Goal: Task Accomplishment & Management: Manage account settings

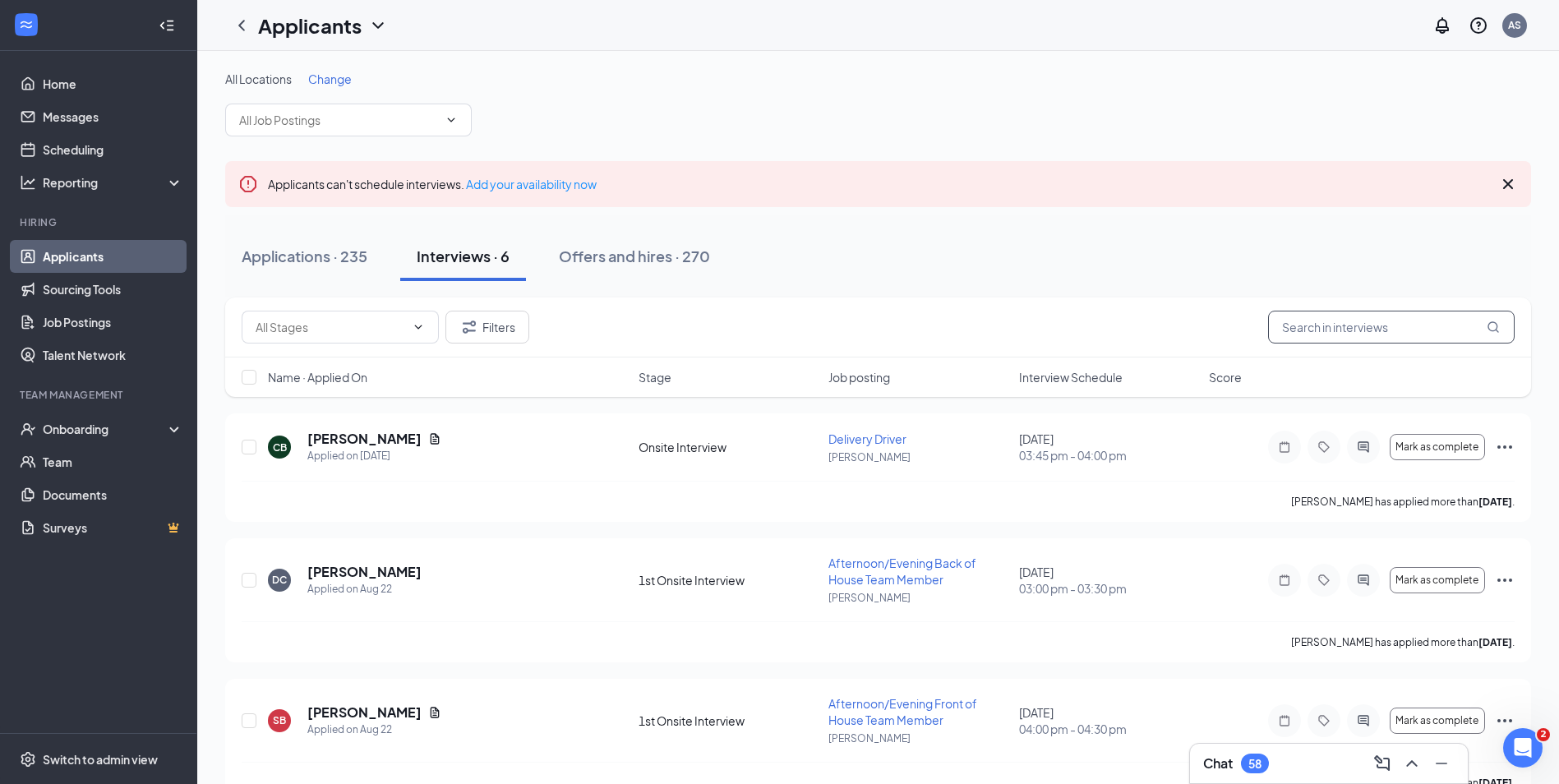
click at [1333, 325] on input "text" at bounding box center [1392, 327] width 247 height 33
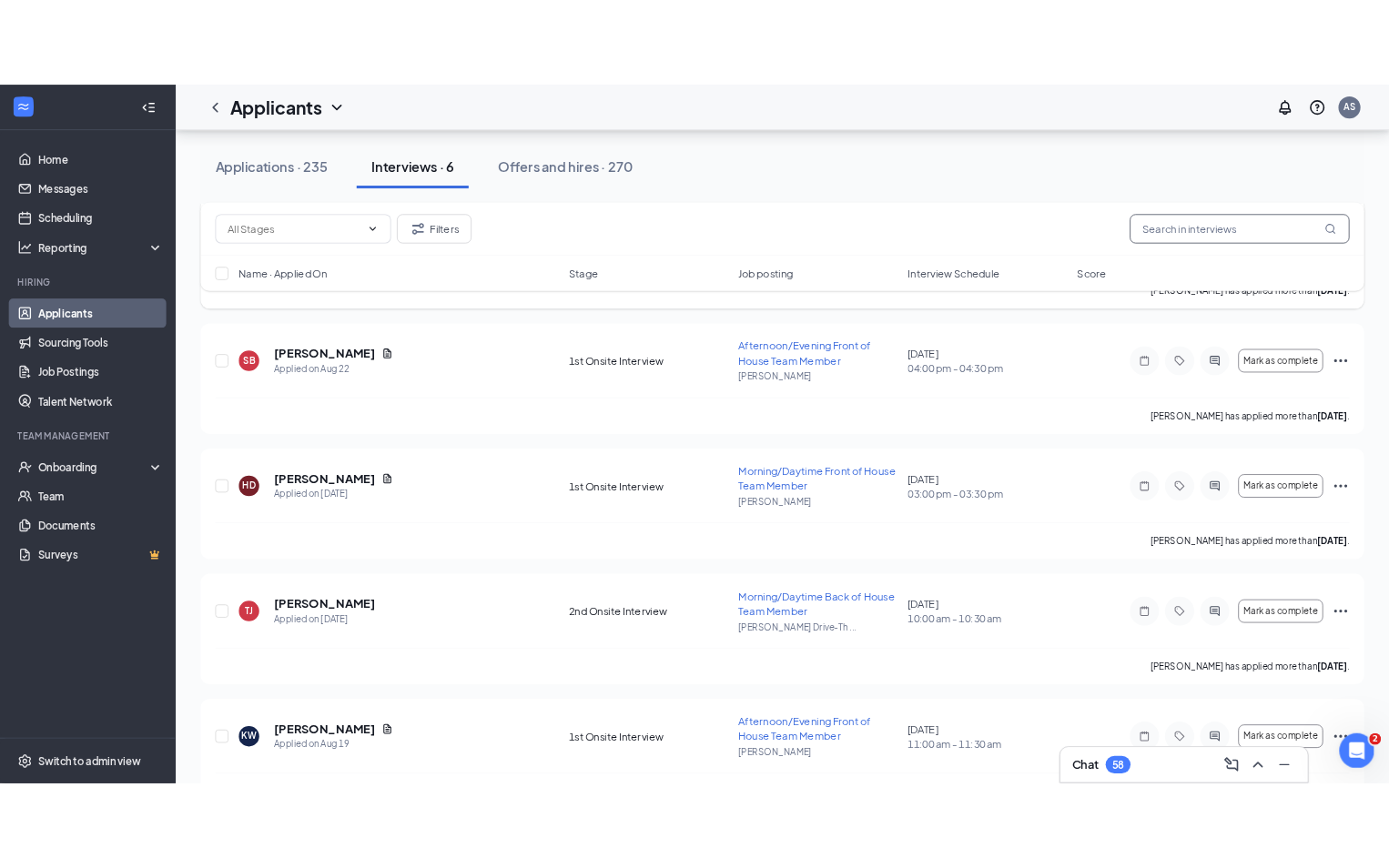
scroll to position [510, 0]
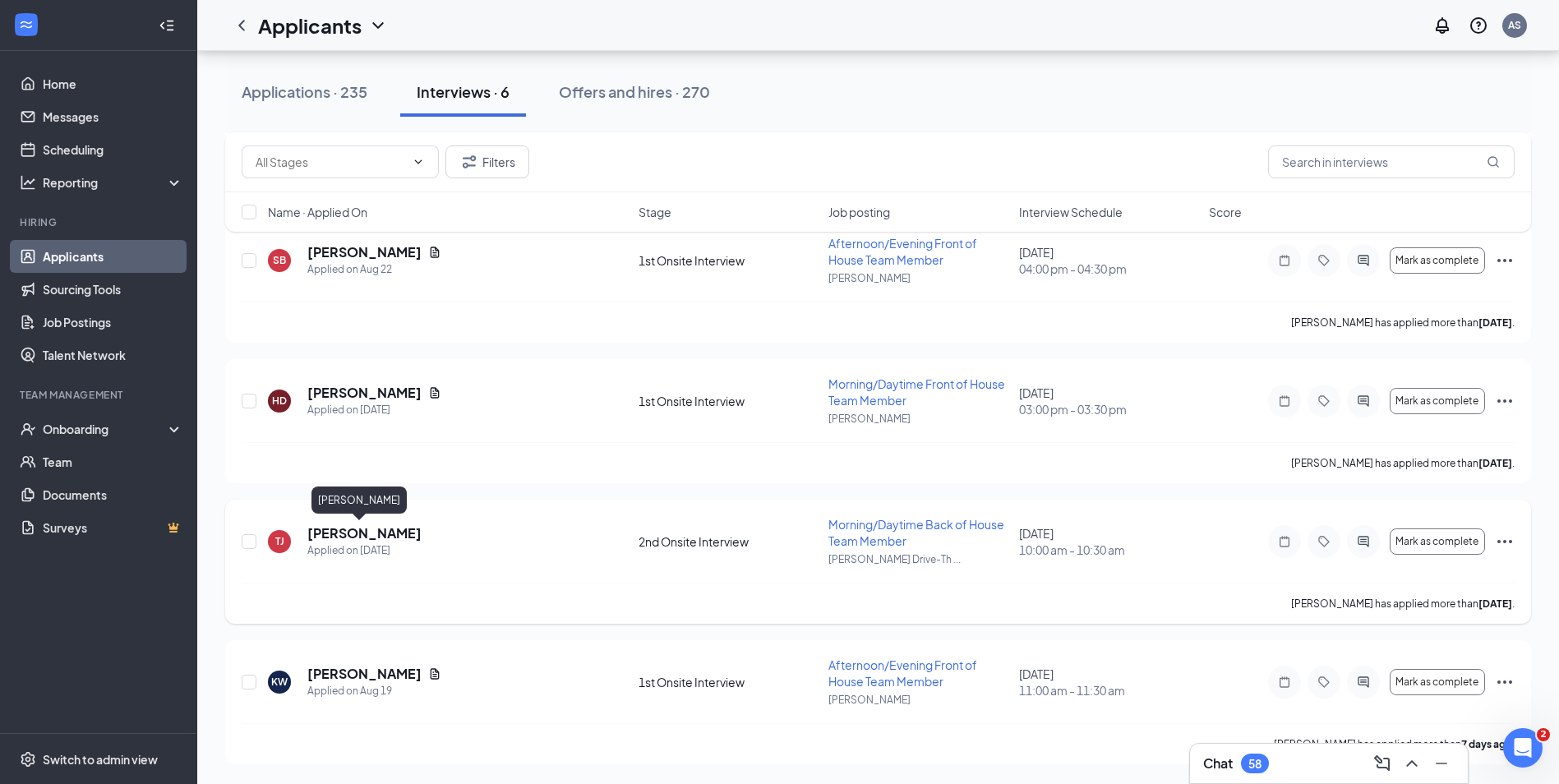
click at [352, 537] on h5 "[PERSON_NAME]" at bounding box center [364, 533] width 114 height 18
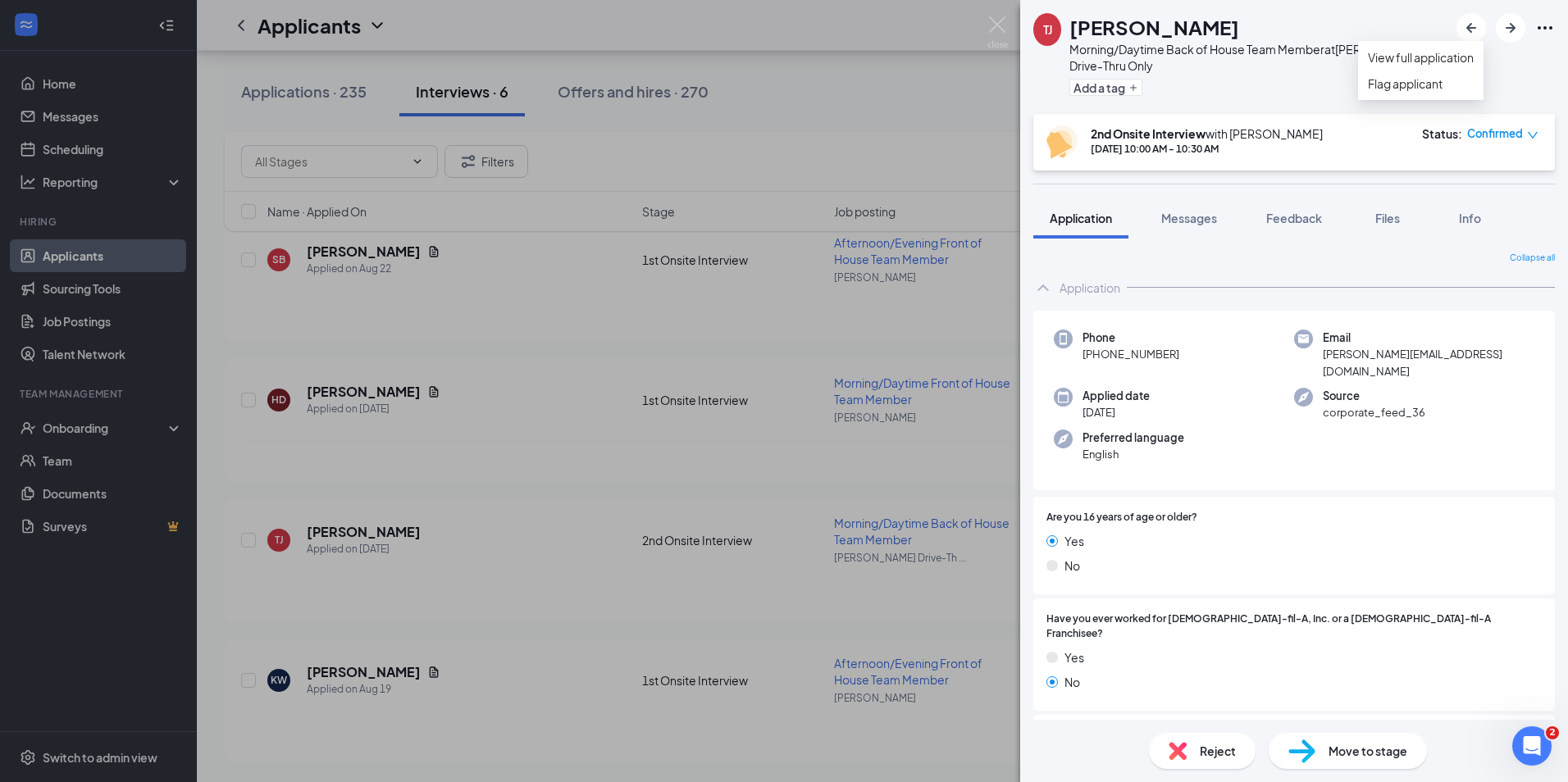
click at [1545, 27] on icon "Ellipses" at bounding box center [1546, 28] width 15 height 3
click at [1458, 64] on link "View full application" at bounding box center [1421, 58] width 106 height 18
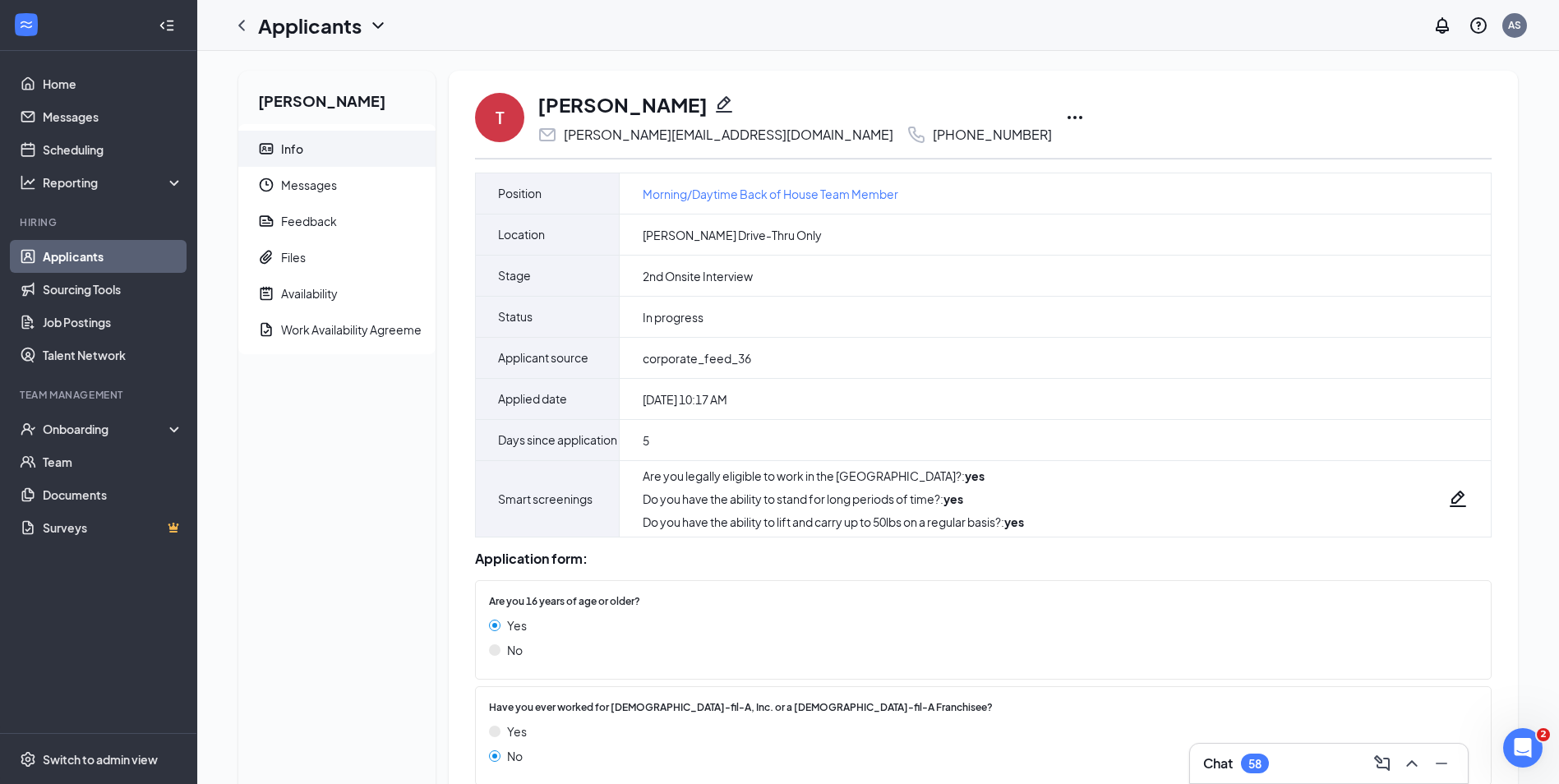
click at [1066, 116] on icon "Ellipses" at bounding box center [1075, 118] width 20 height 20
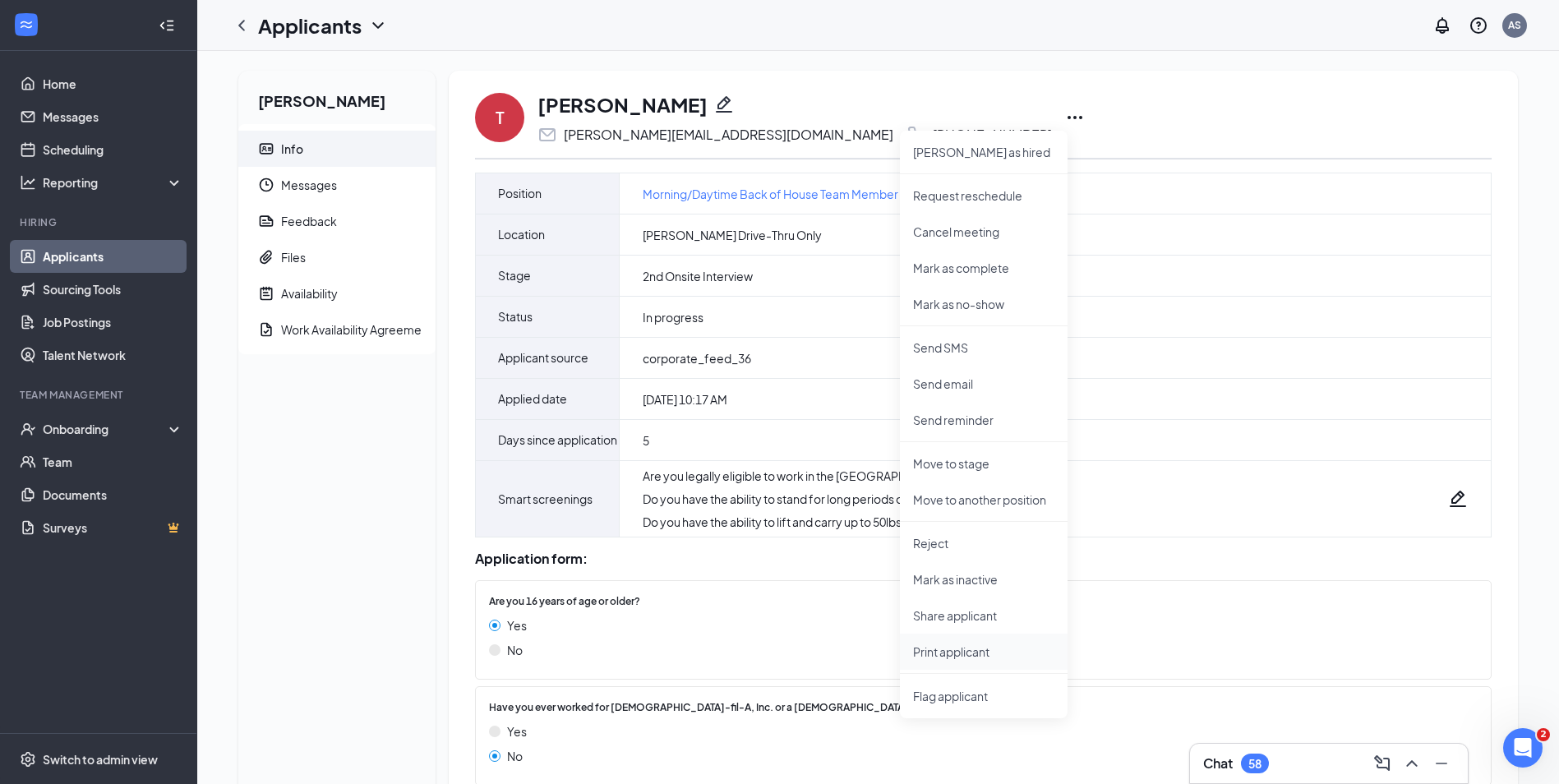
click at [964, 652] on p "Print applicant" at bounding box center [984, 652] width 142 height 17
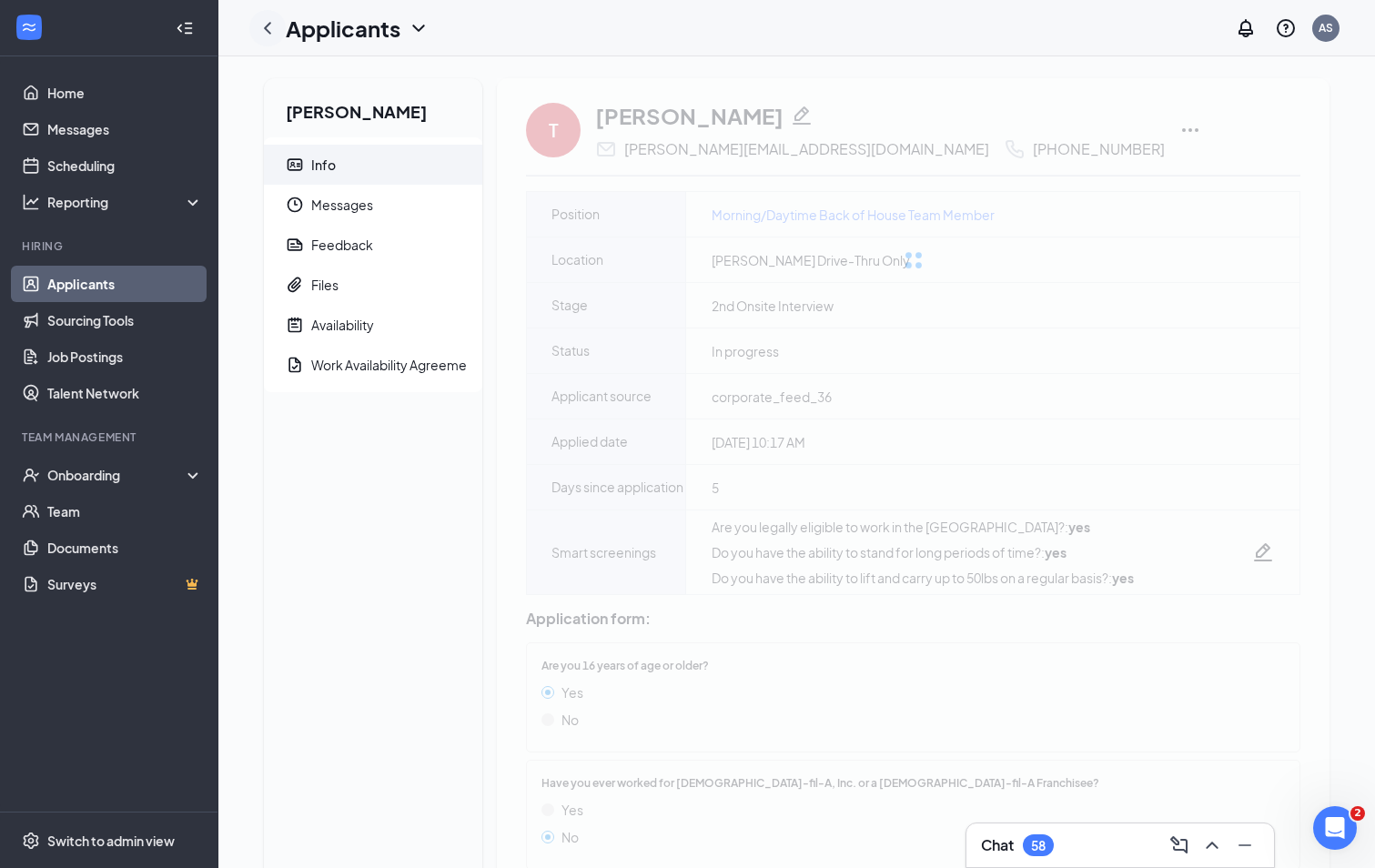
click at [270, 26] on icon "ChevronLeft" at bounding box center [268, 28] width 22 height 22
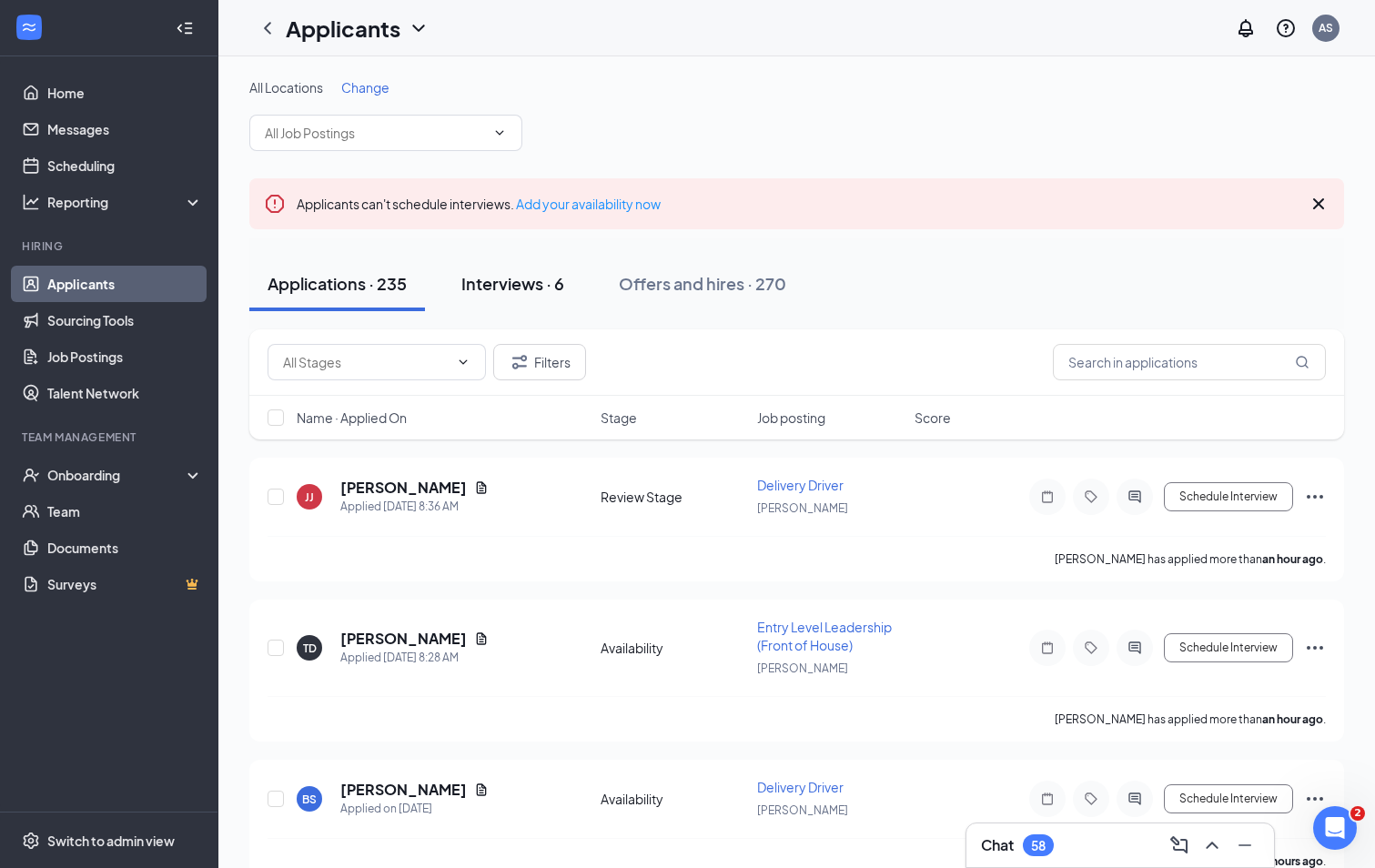
click at [552, 288] on div "Interviews · 6" at bounding box center [512, 283] width 103 height 23
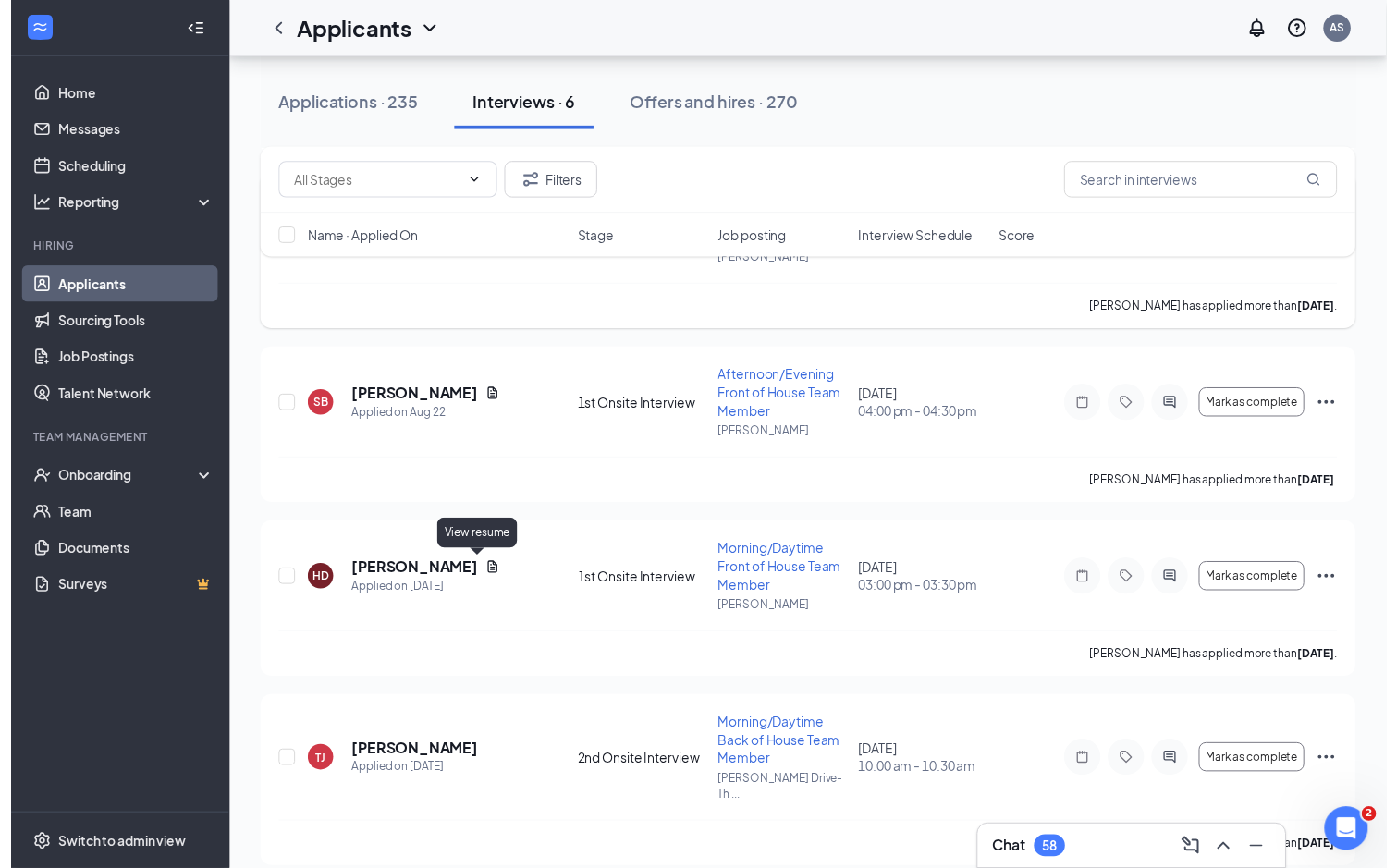
scroll to position [462, 0]
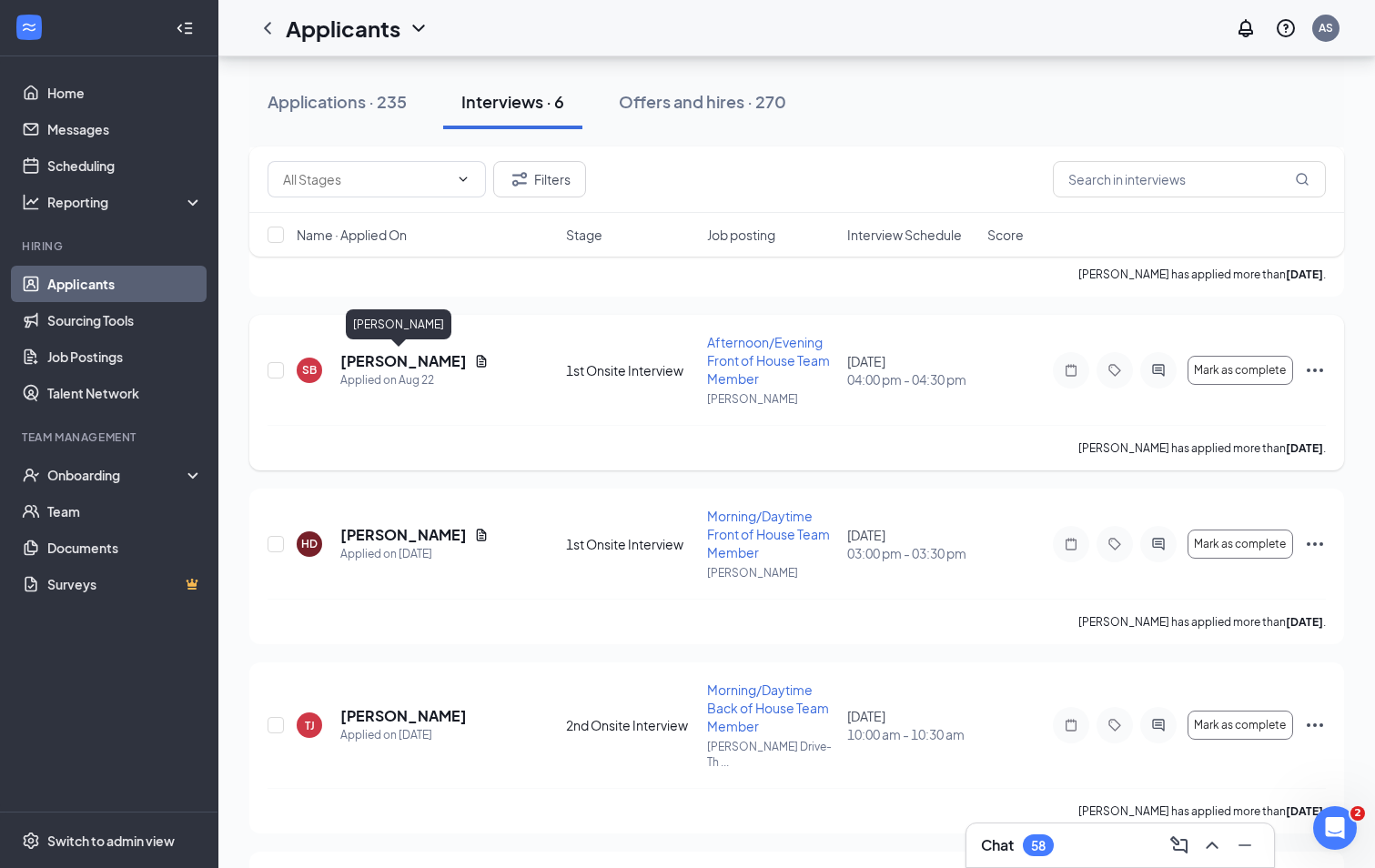
click at [372, 359] on h5 "[PERSON_NAME]" at bounding box center [403, 361] width 126 height 20
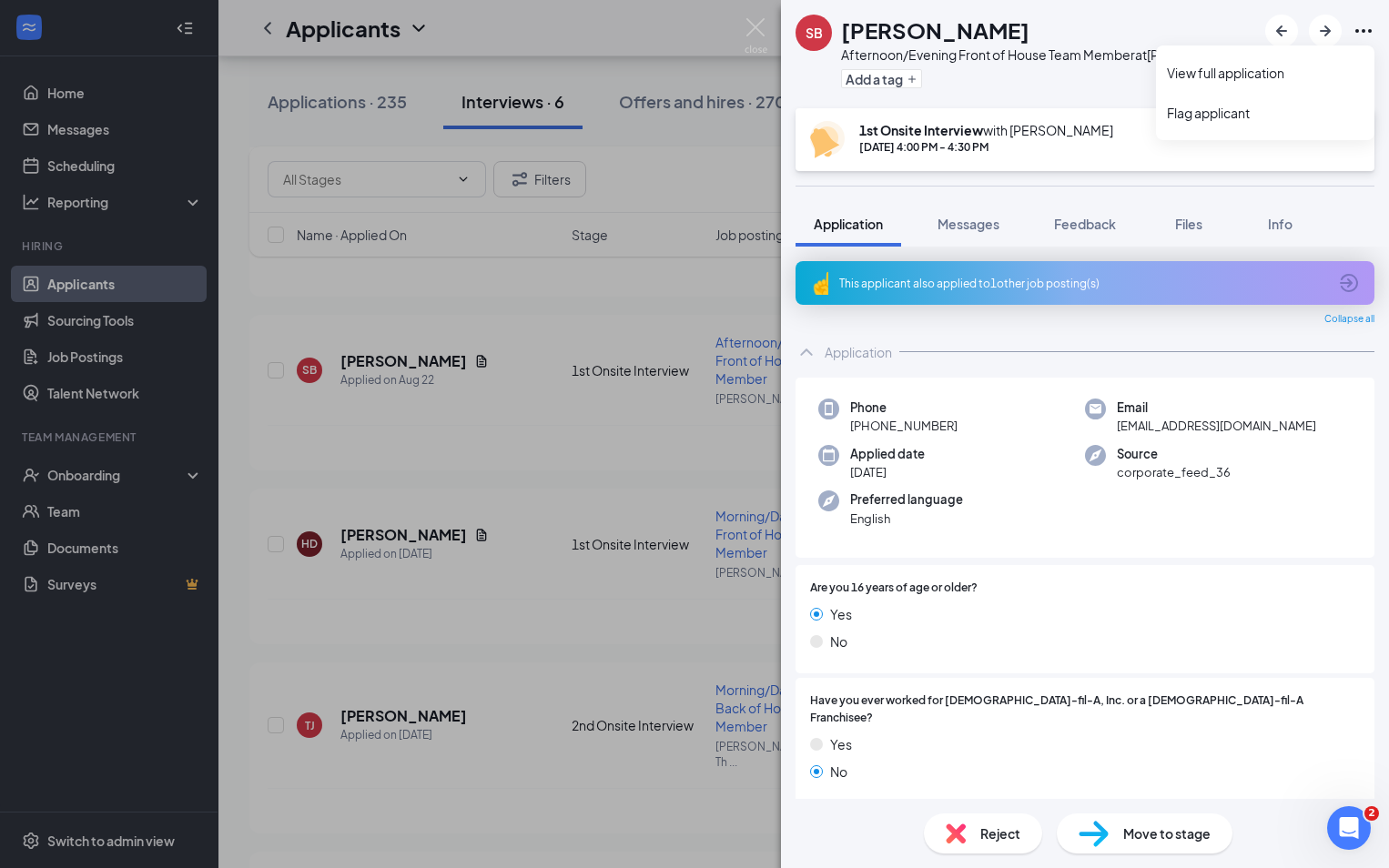
click at [1367, 30] on icon "Ellipses" at bounding box center [1363, 31] width 22 height 22
click at [1262, 74] on link "View full application" at bounding box center [1265, 72] width 196 height 18
click at [752, 24] on img at bounding box center [755, 36] width 23 height 36
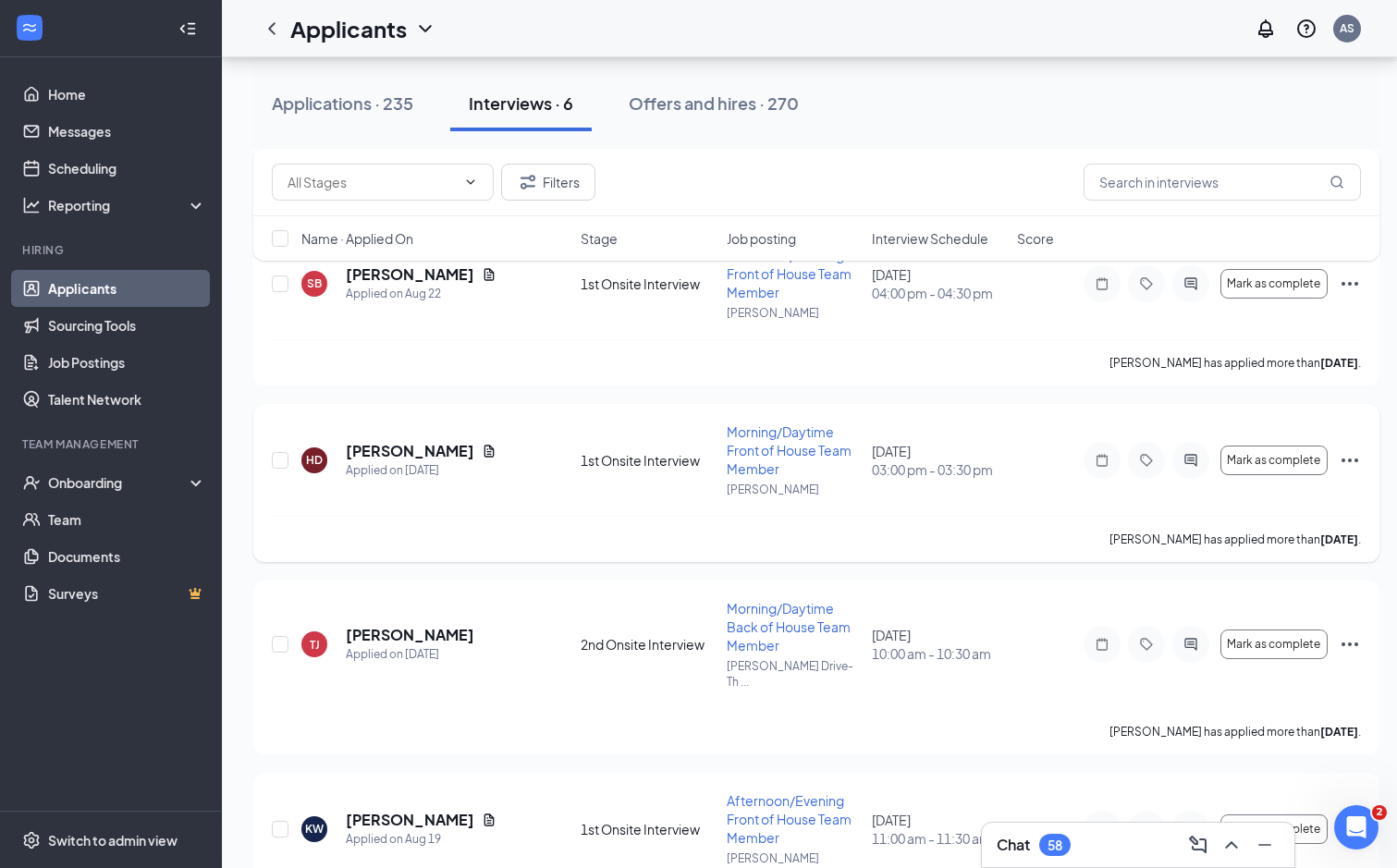
scroll to position [624, 0]
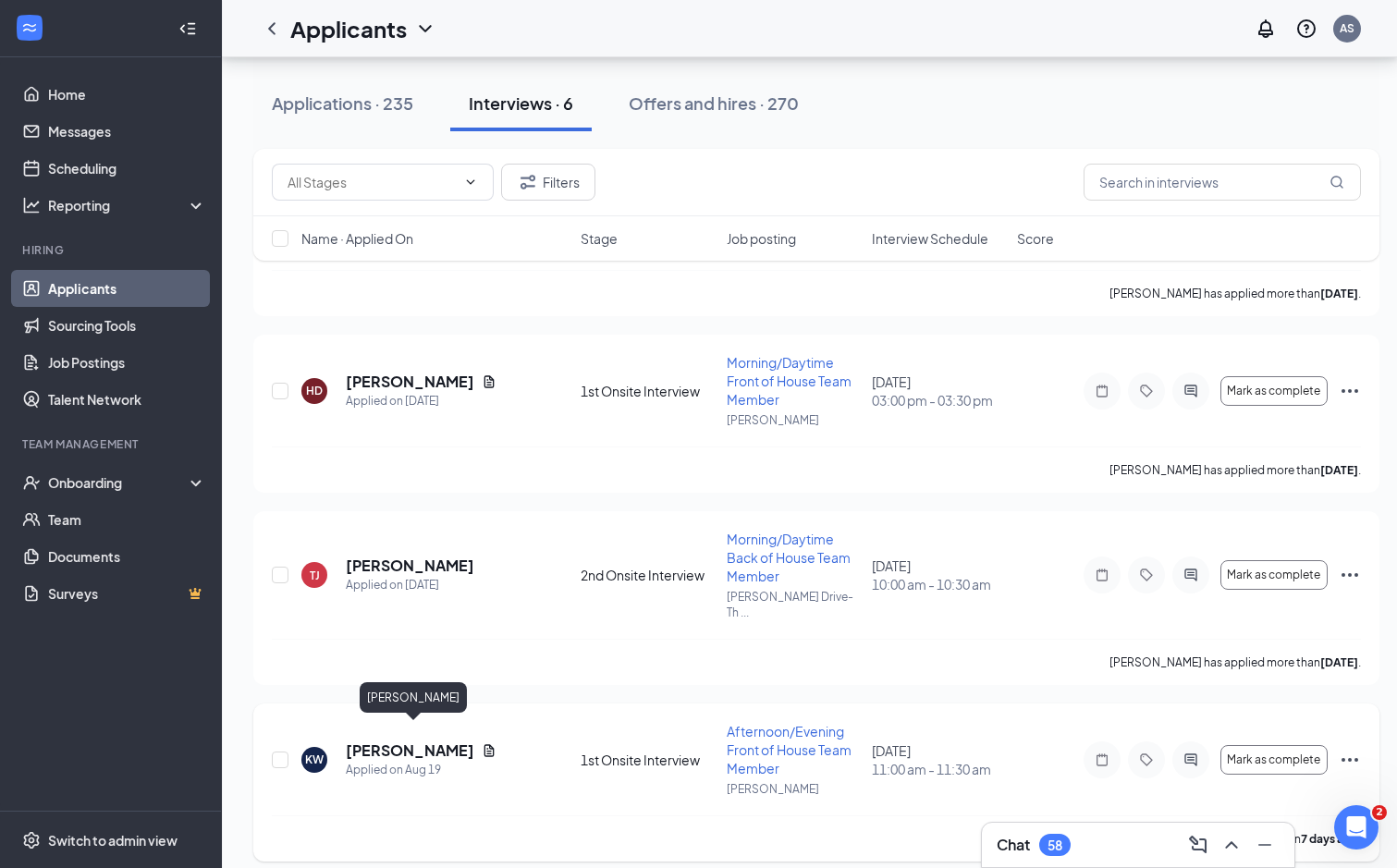
click at [414, 740] on h5 "[PERSON_NAME]" at bounding box center [410, 751] width 129 height 20
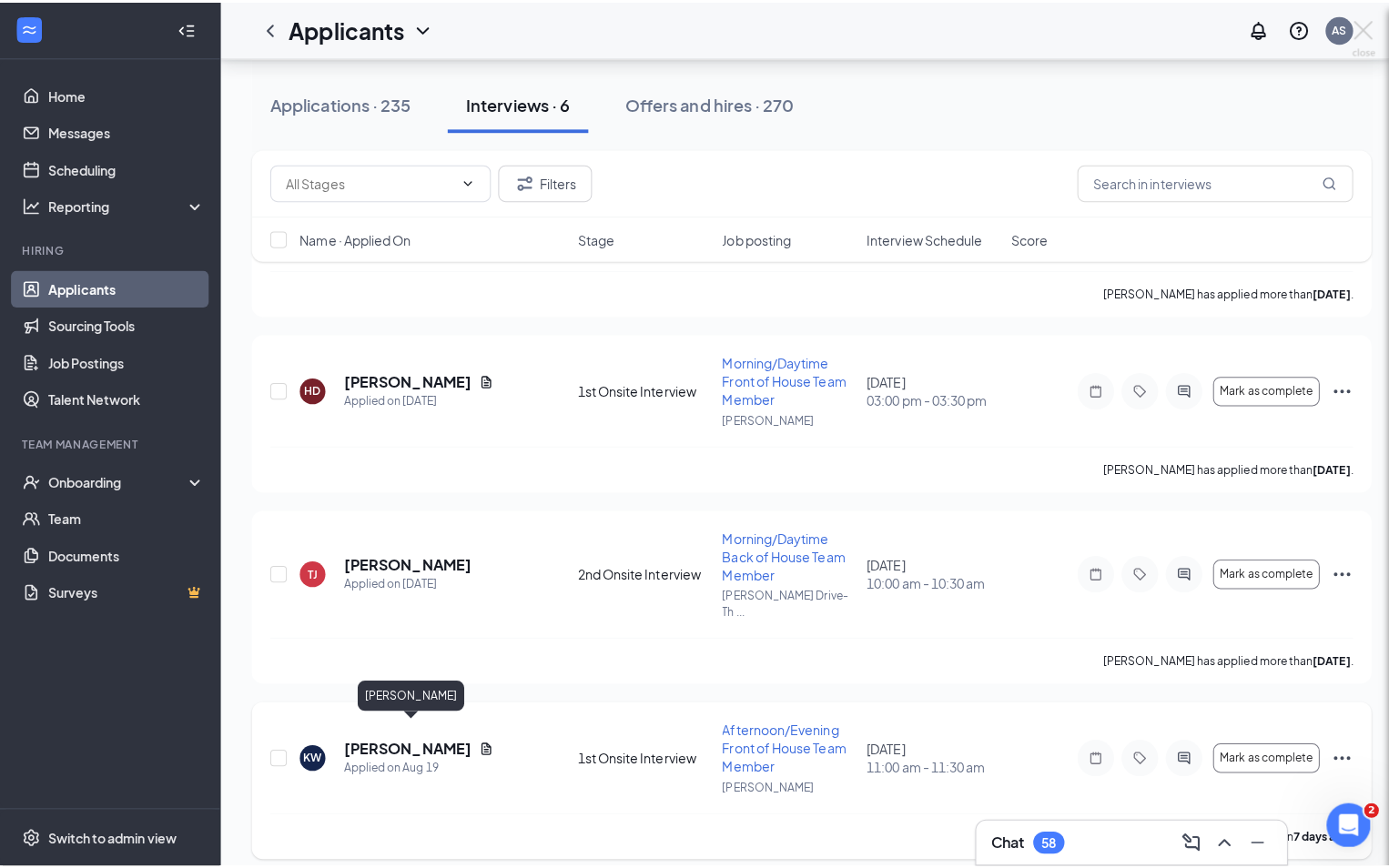
scroll to position [600, 0]
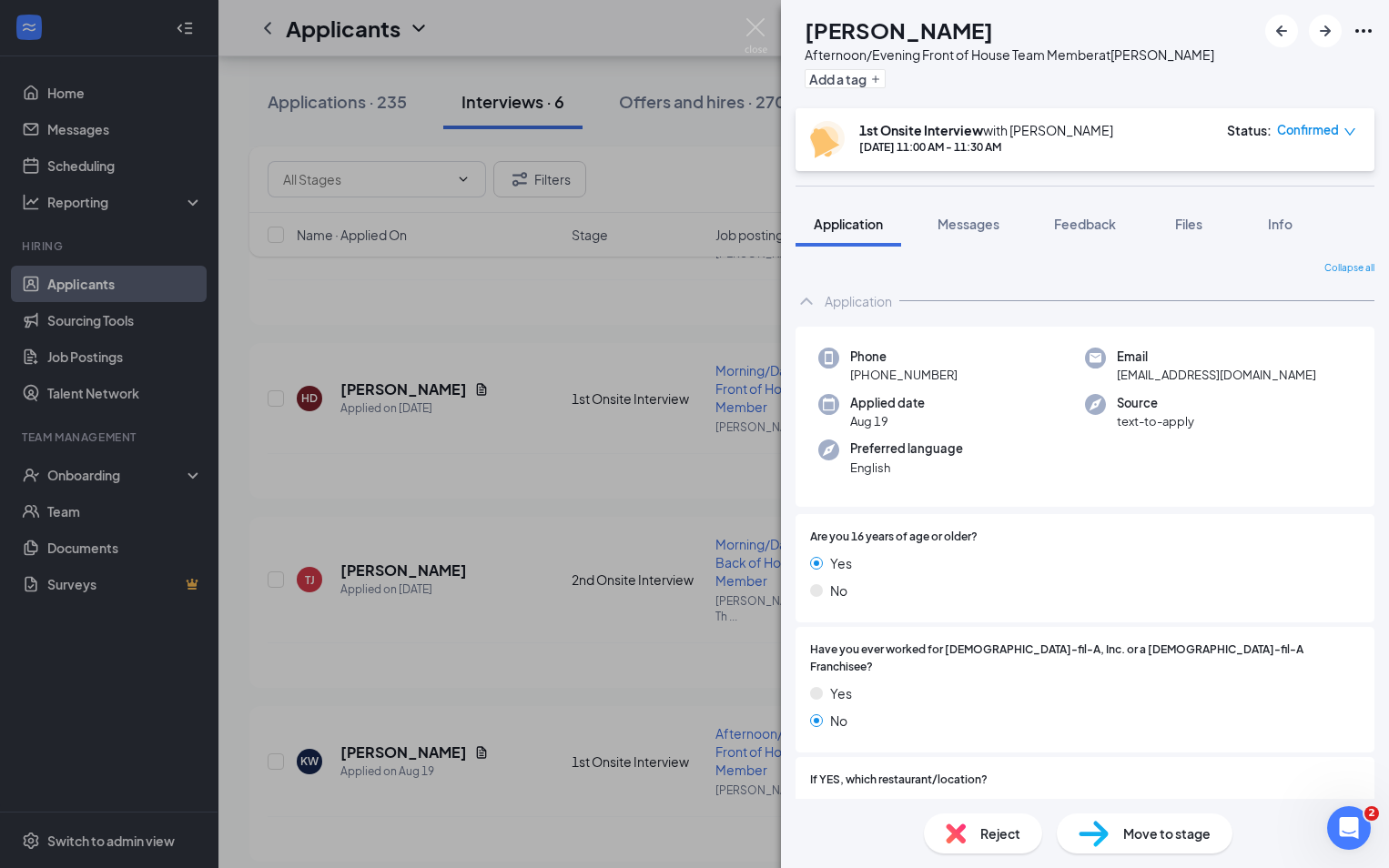
click at [1370, 30] on icon "Ellipses" at bounding box center [1363, 31] width 17 height 4
click at [1246, 72] on link "View full application" at bounding box center [1265, 72] width 196 height 18
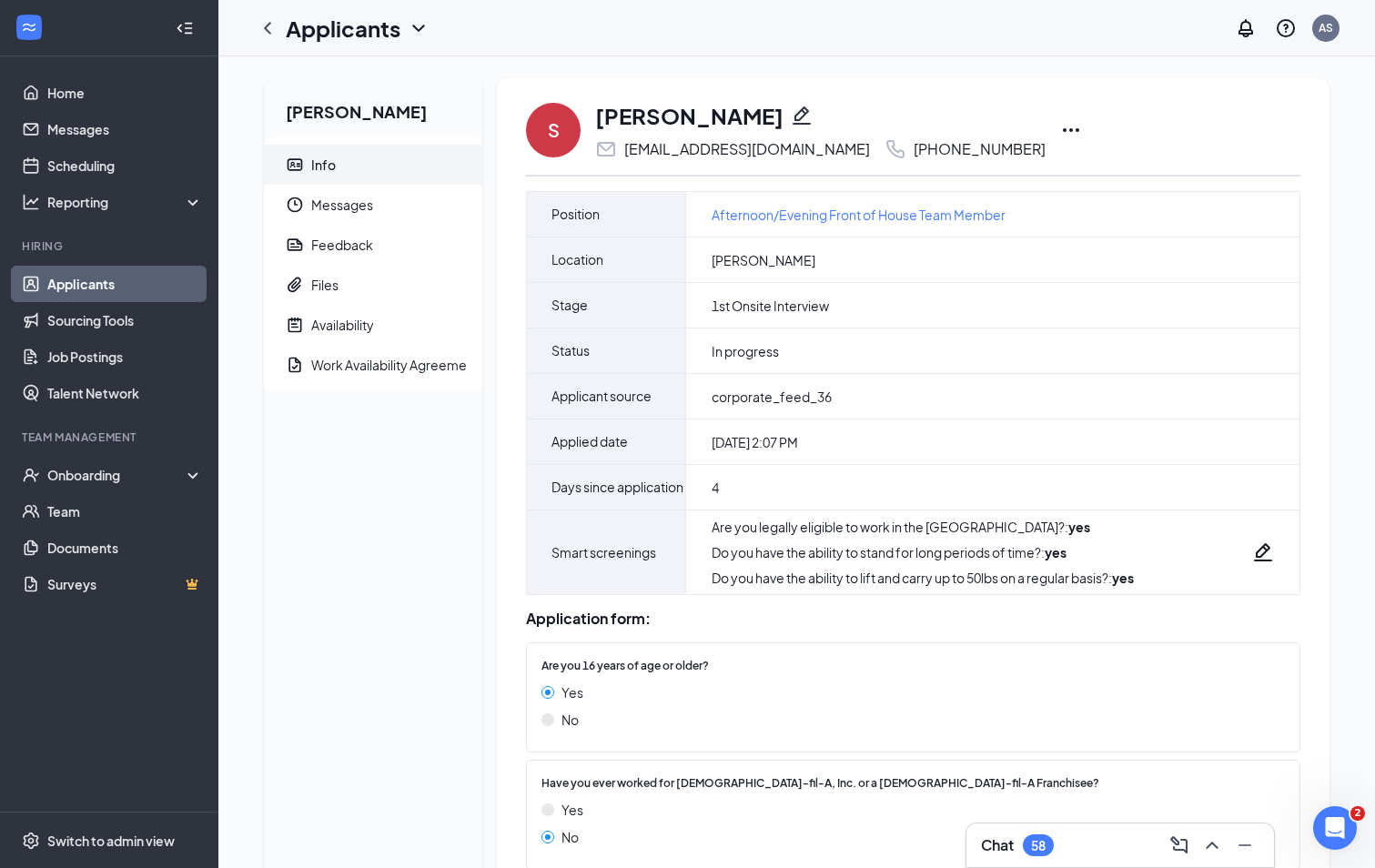
click at [1061, 132] on icon "Ellipses" at bounding box center [1072, 130] width 22 height 22
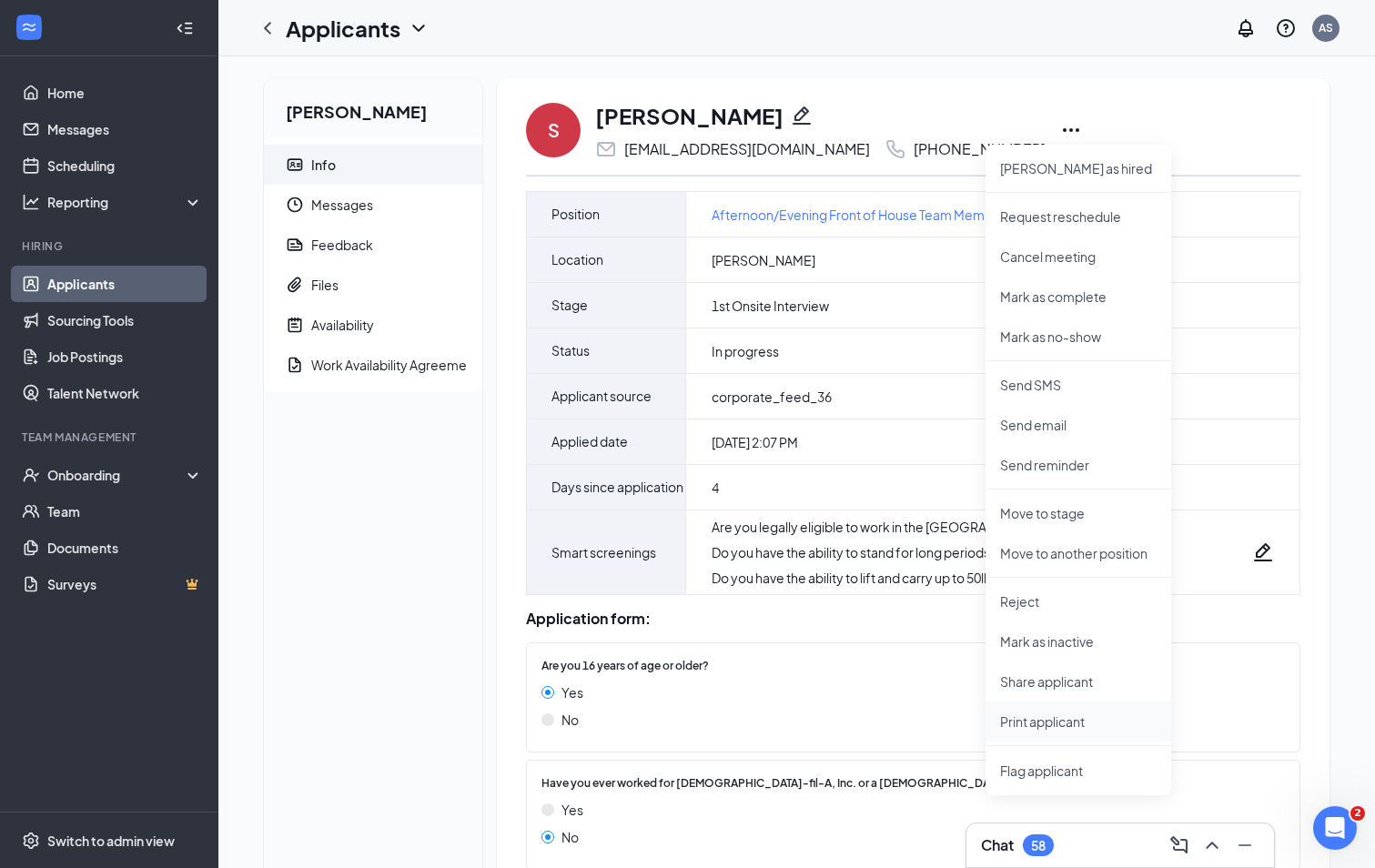
click at [1021, 720] on p "Print applicant" at bounding box center [1078, 721] width 157 height 18
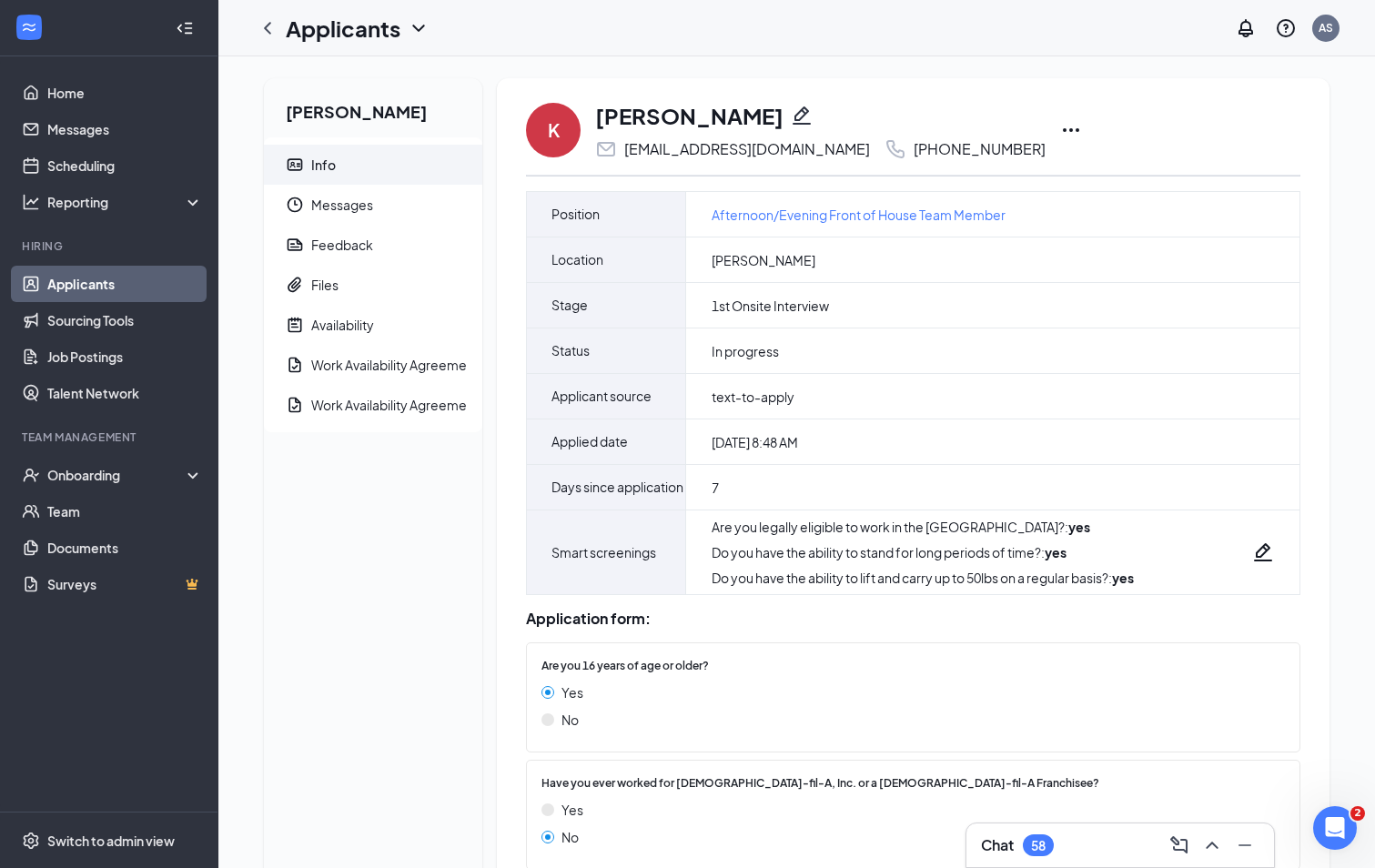
click at [1071, 132] on icon "Ellipses" at bounding box center [1072, 130] width 22 height 22
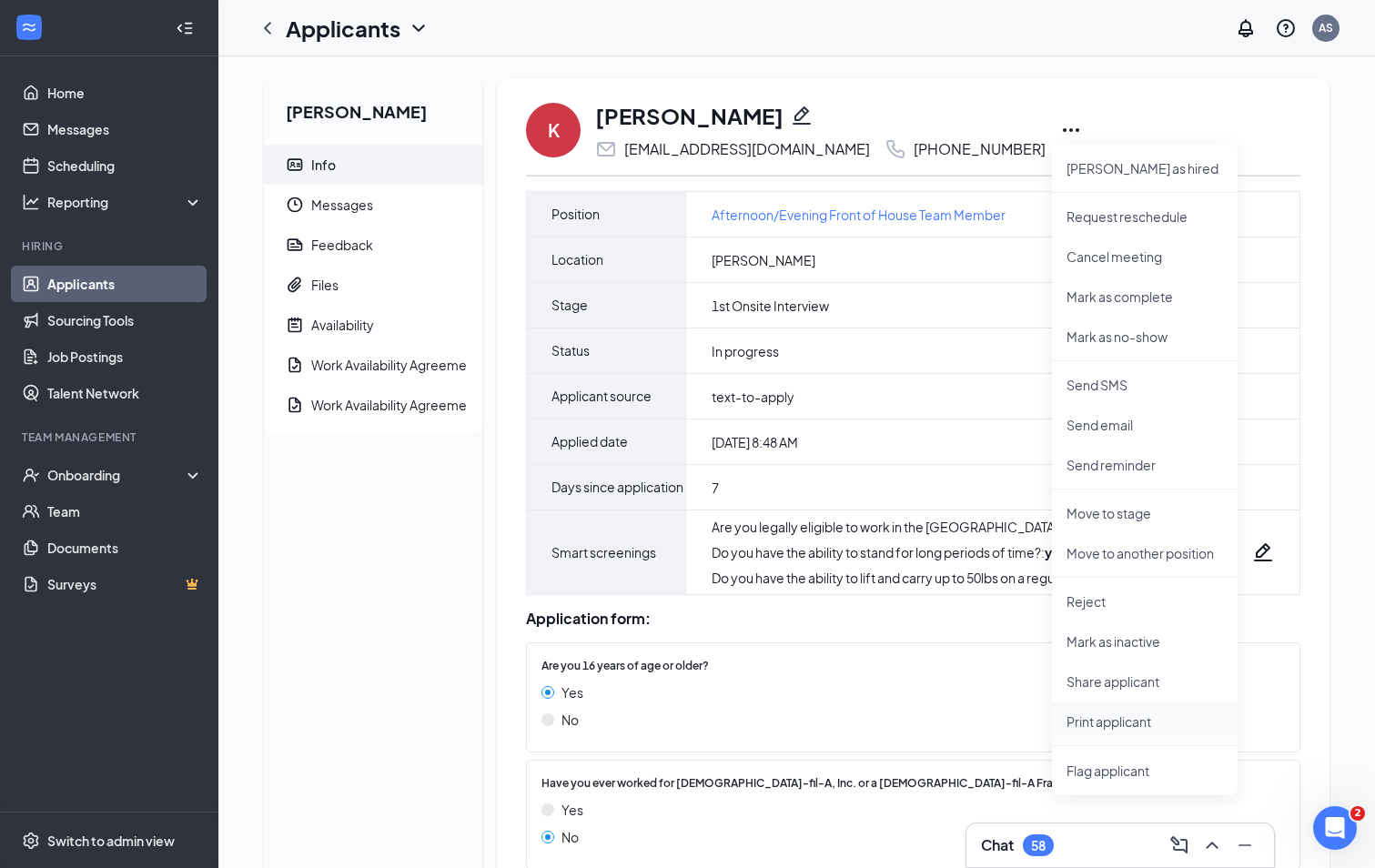
click at [1089, 720] on p "Print applicant" at bounding box center [1145, 721] width 157 height 18
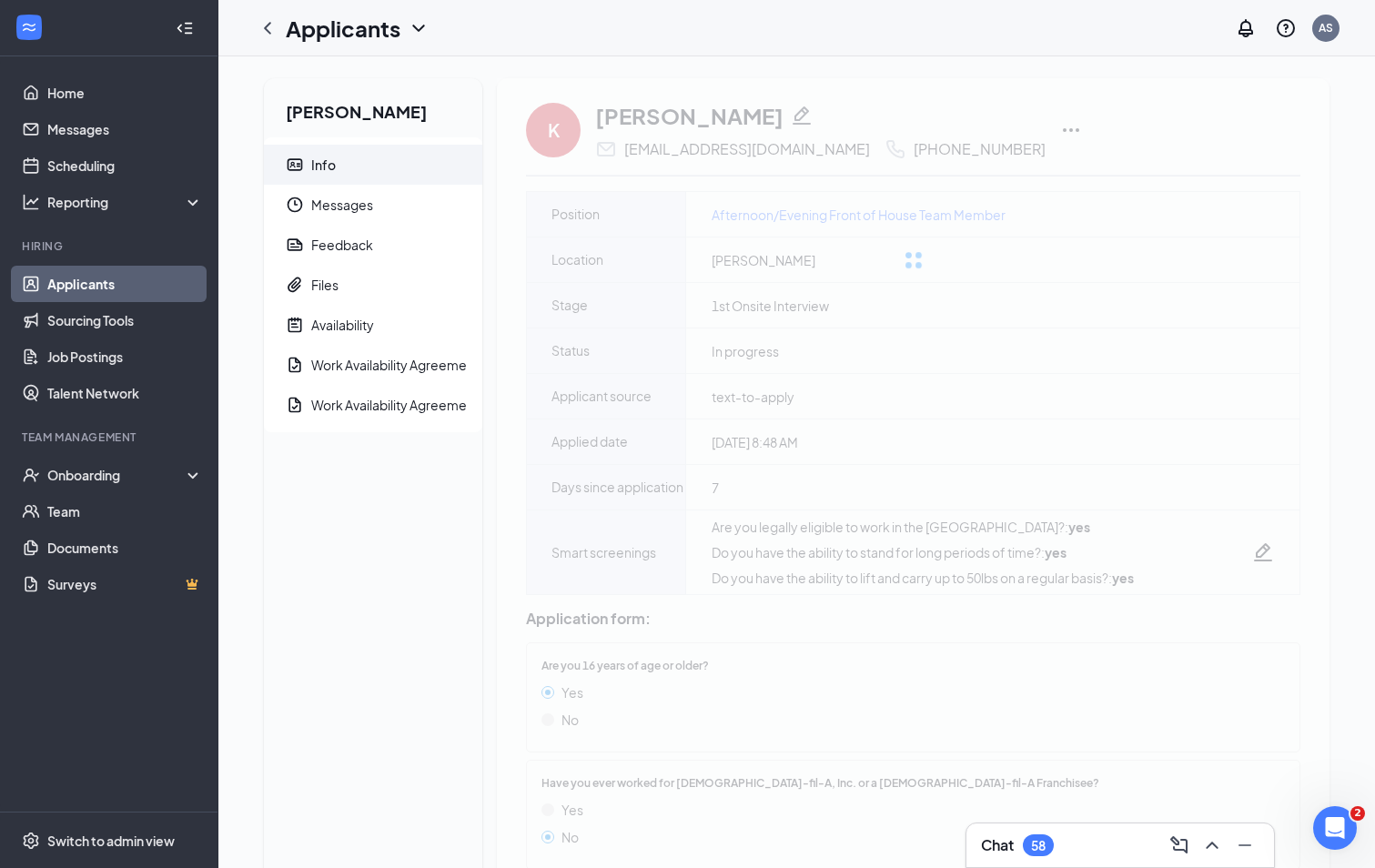
drag, startPoint x: 1381, startPoint y: 113, endPoint x: 1219, endPoint y: 86, distance: 164.2
click at [1219, 86] on div "K Kaniyah Witherspoon kaniyahwitherspoon16@gmail.com +1 (470) 771-9042 Mark as …" at bounding box center [913, 843] width 832 height 1532
